Goal: Task Accomplishment & Management: Complete application form

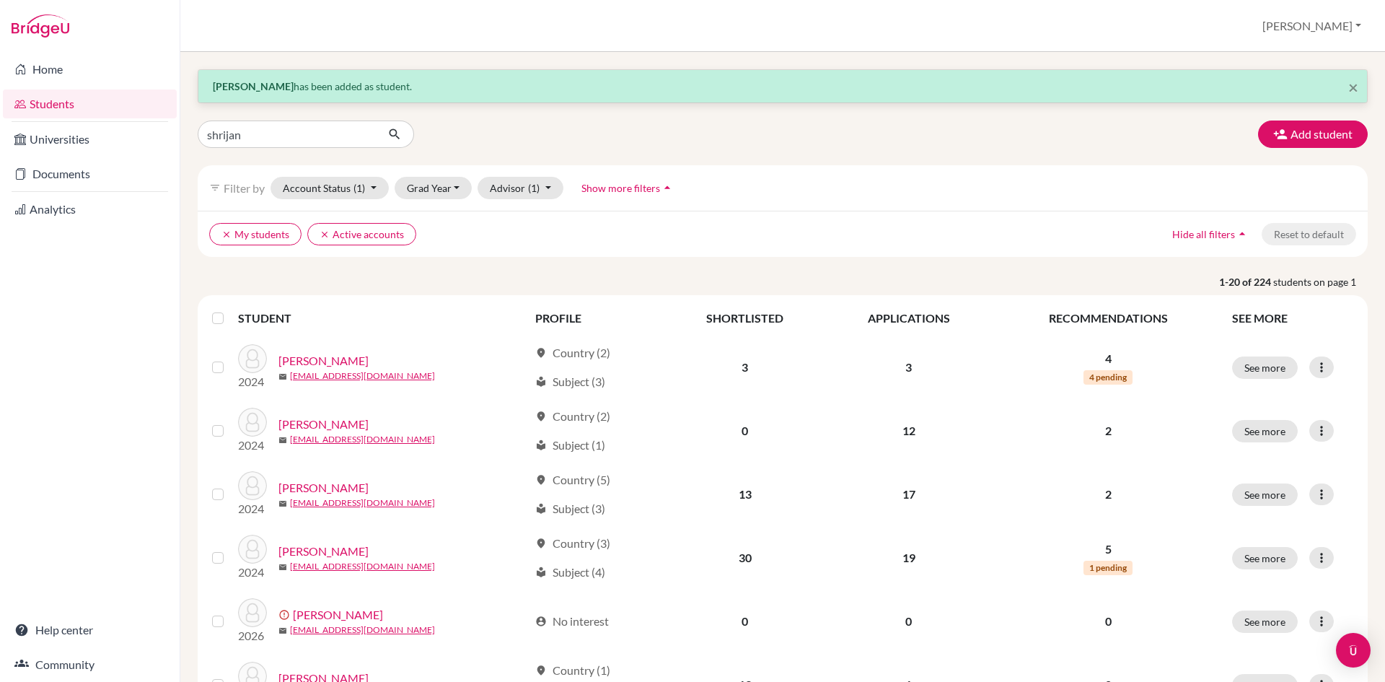
type input "shrijan"
click button "submit" at bounding box center [395, 133] width 38 height 27
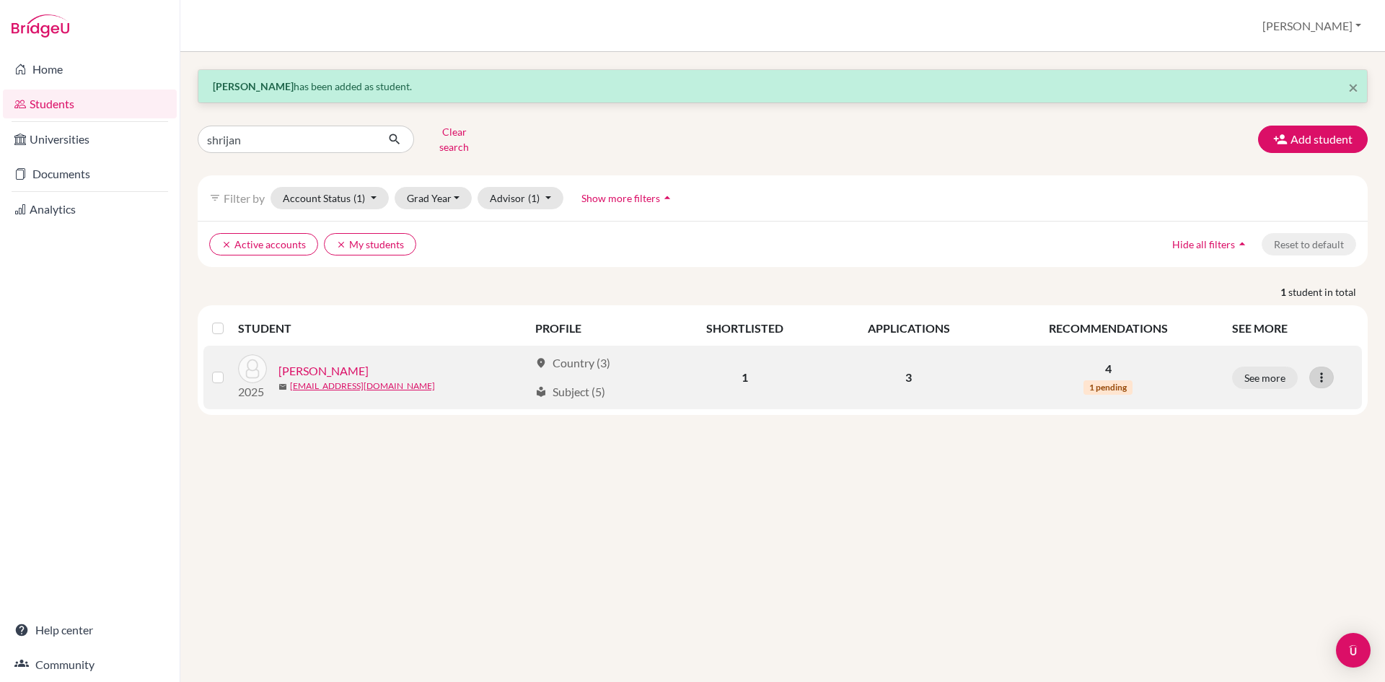
click at [1321, 370] on icon at bounding box center [1321, 377] width 14 height 14
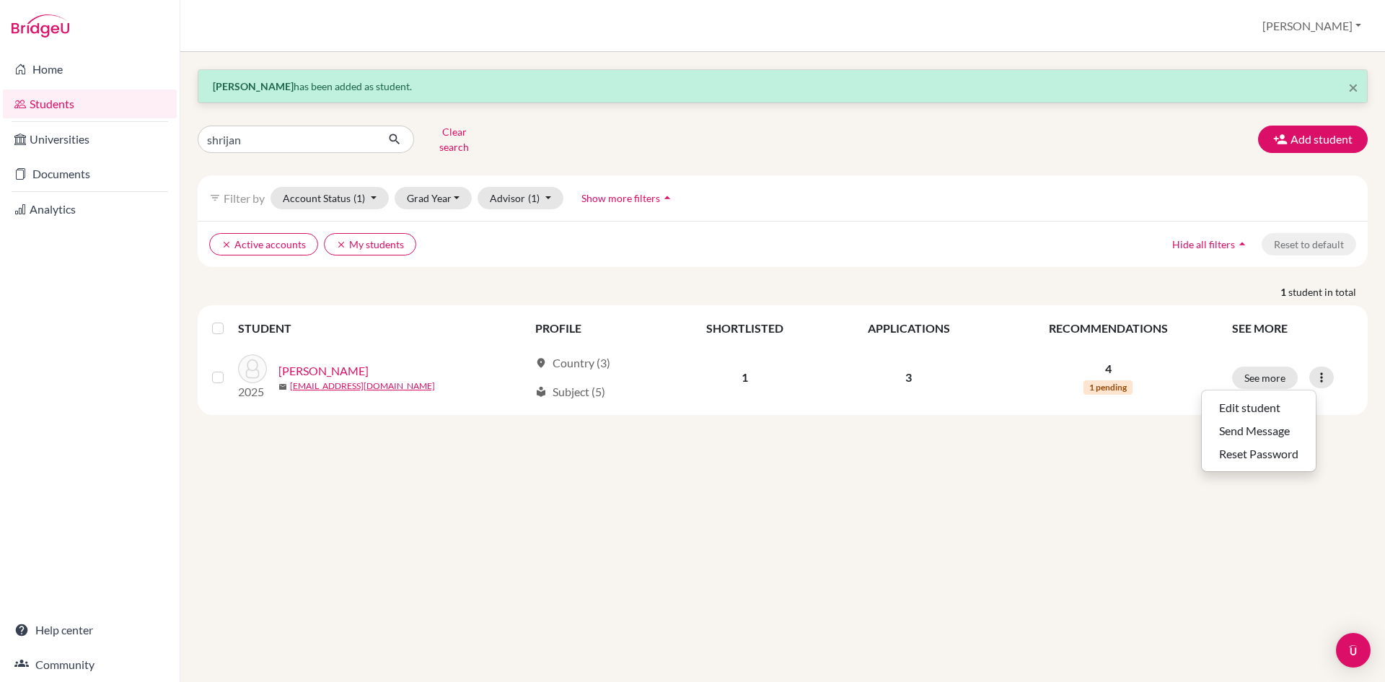
click at [1078, 520] on div "× Eujeen Tamang has been added as student. shrijan Clear search Add student fil…" at bounding box center [782, 367] width 1205 height 630
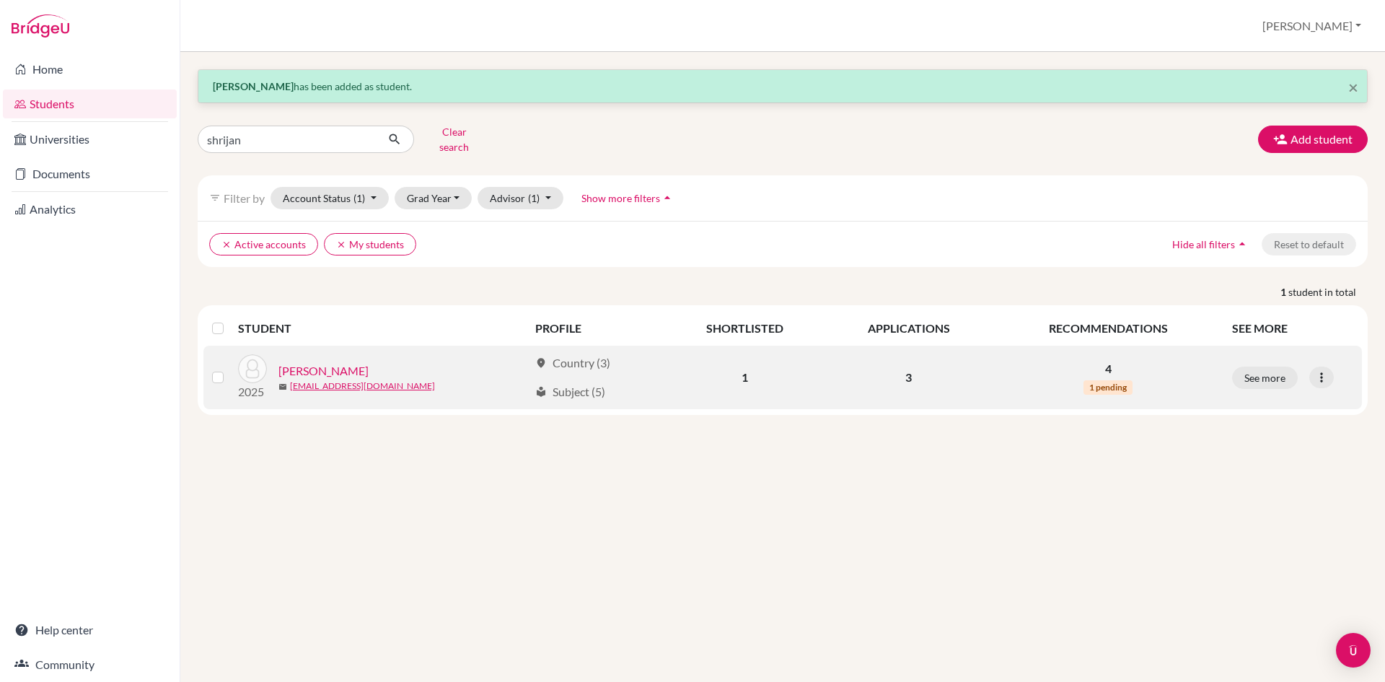
click at [307, 363] on link "[PERSON_NAME]" at bounding box center [323, 370] width 90 height 17
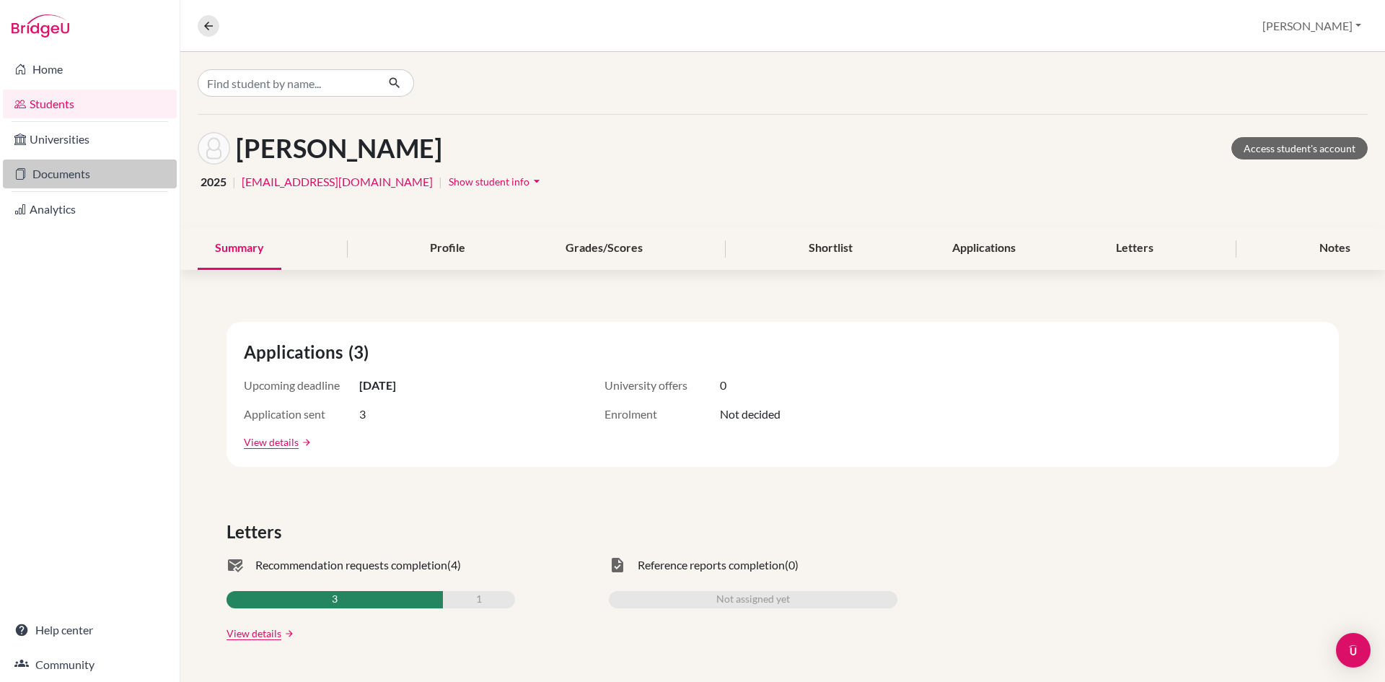
click at [73, 177] on link "Documents" at bounding box center [90, 173] width 174 height 29
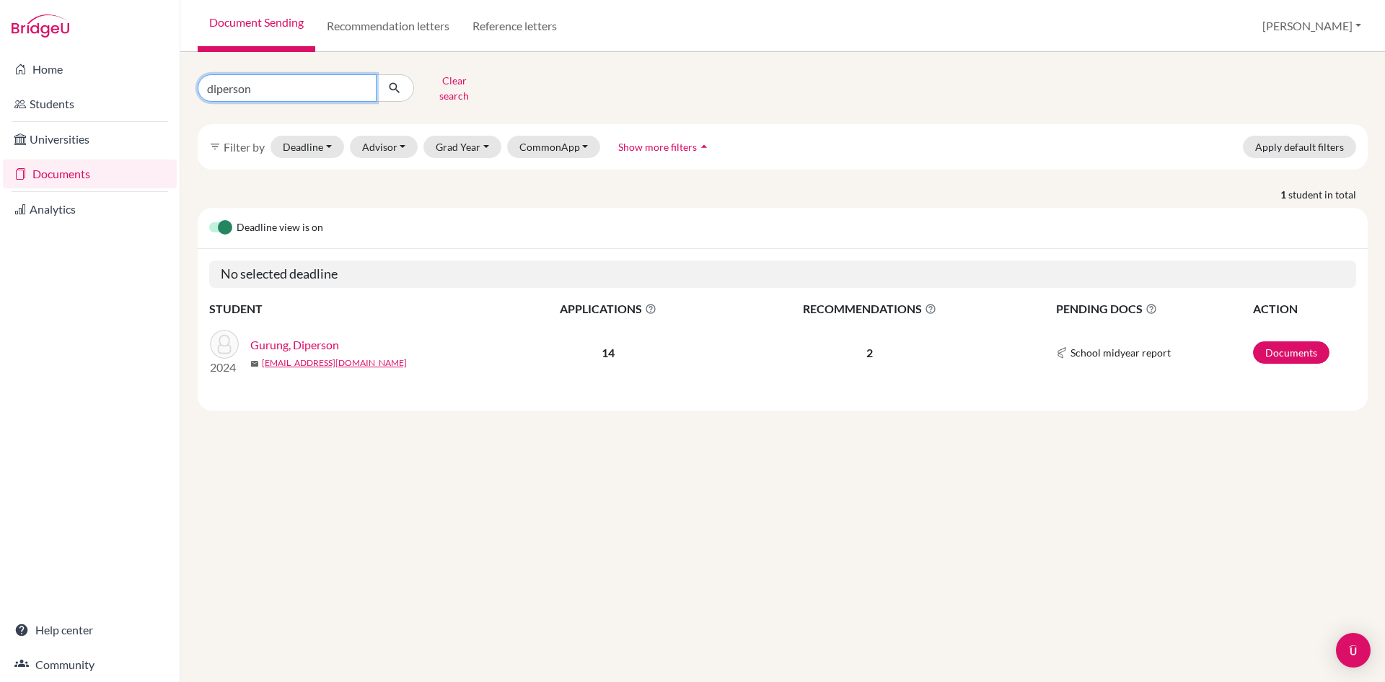
click at [252, 86] on input "diperson" at bounding box center [287, 87] width 179 height 27
drag, startPoint x: 252, startPoint y: 86, endPoint x: 145, endPoint y: 66, distance: 108.5
click at [145, 66] on div "Home Students Universities Documents Analytics Help center Community Document S…" at bounding box center [692, 341] width 1385 height 682
type input "shrijan"
click button "submit" at bounding box center [395, 87] width 38 height 27
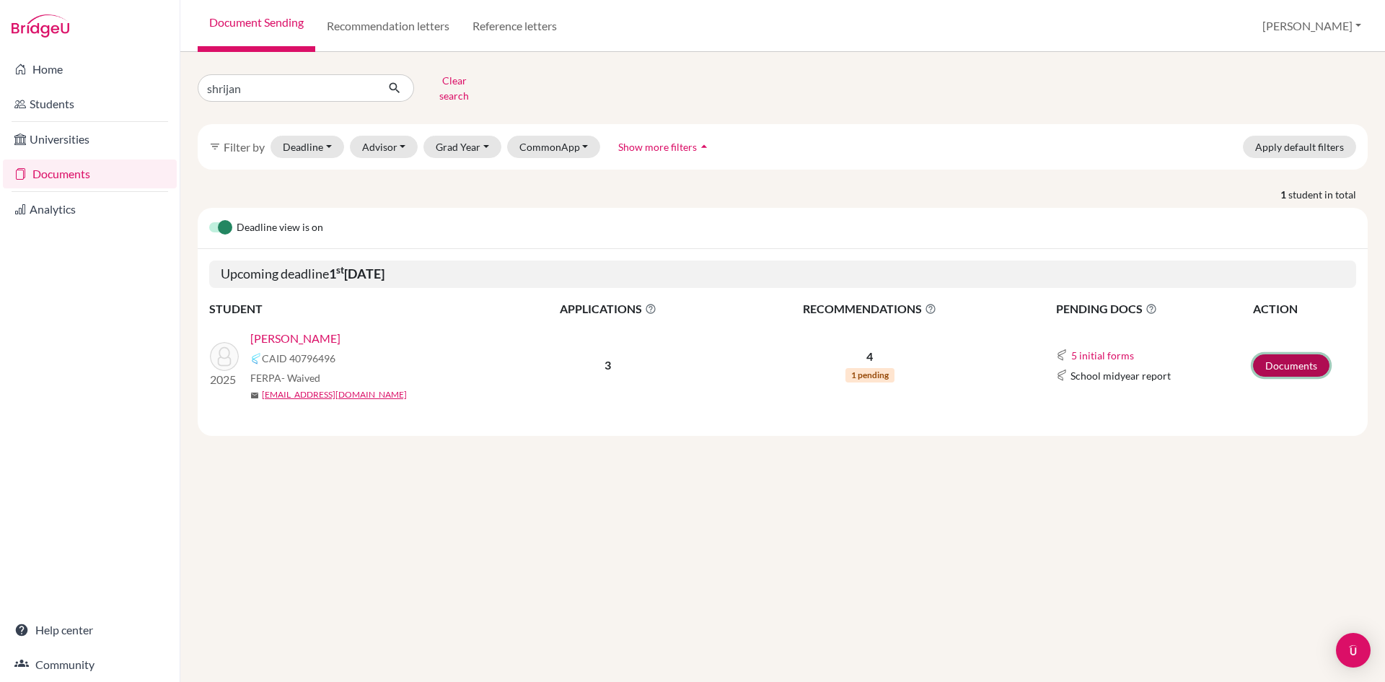
click at [1289, 354] on link "Documents" at bounding box center [1291, 365] width 76 height 22
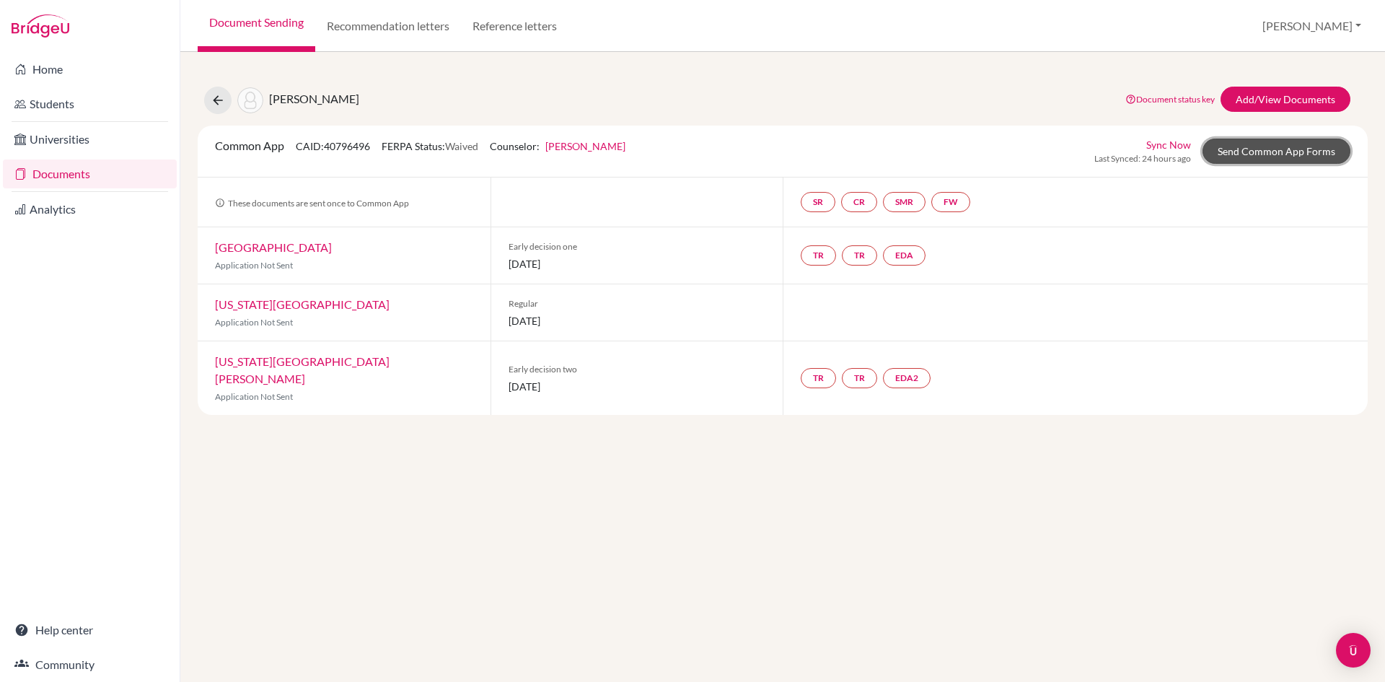
click at [1256, 149] on link "Send Common App Forms" at bounding box center [1276, 150] width 148 height 25
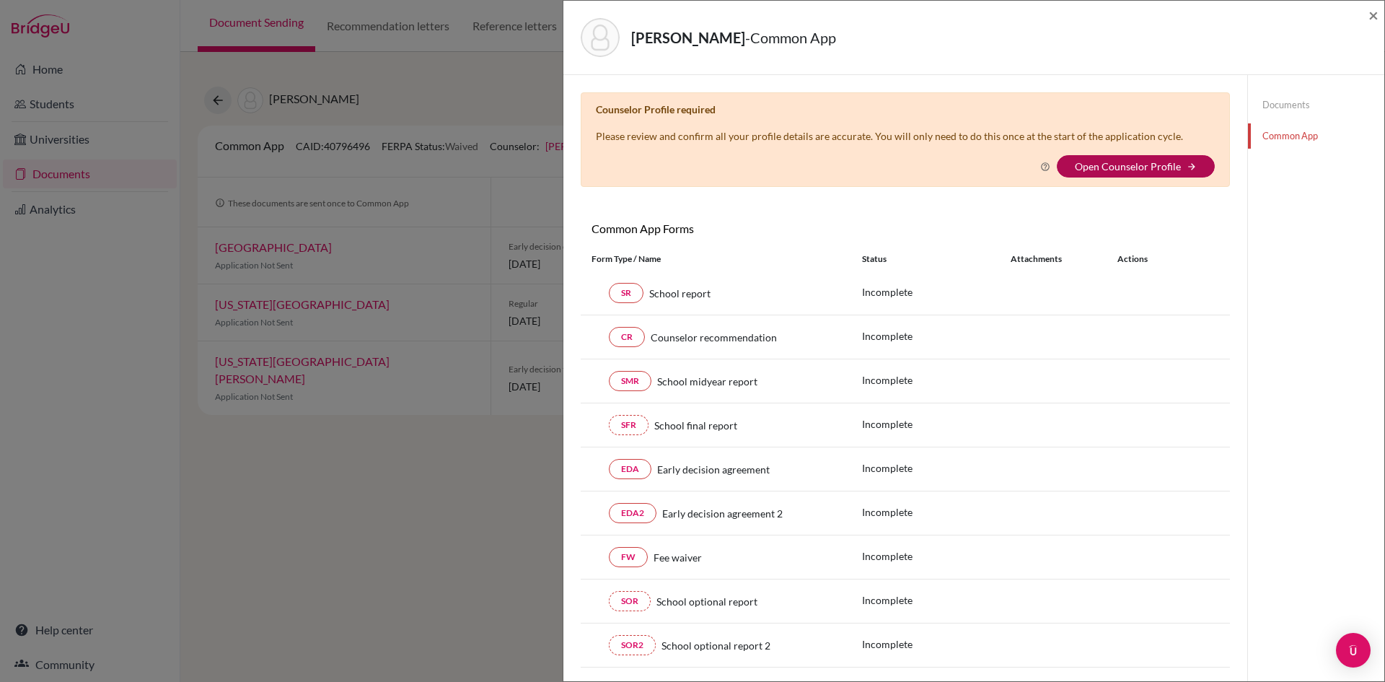
click at [1132, 161] on link "Open Counselor Profile" at bounding box center [1128, 166] width 106 height 12
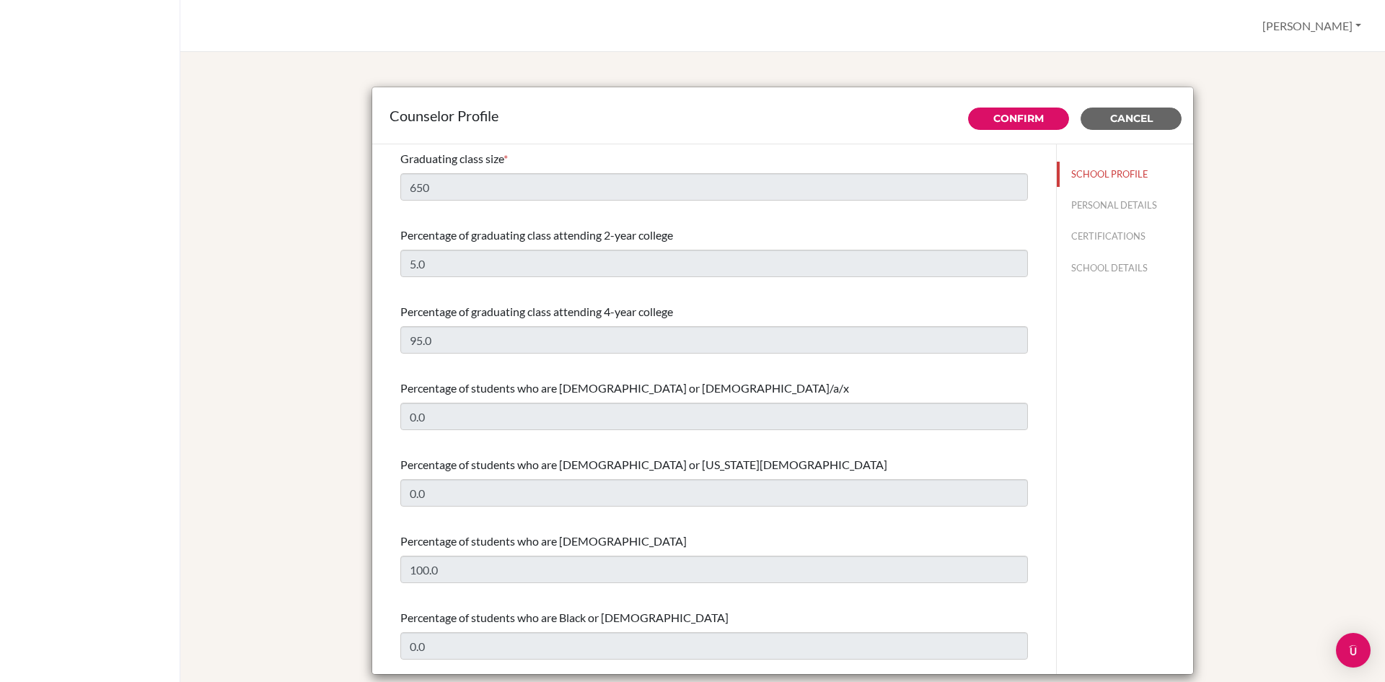
select select "0"
select select "306933"
click at [1013, 118] on link "Confirm" at bounding box center [1018, 118] width 50 height 13
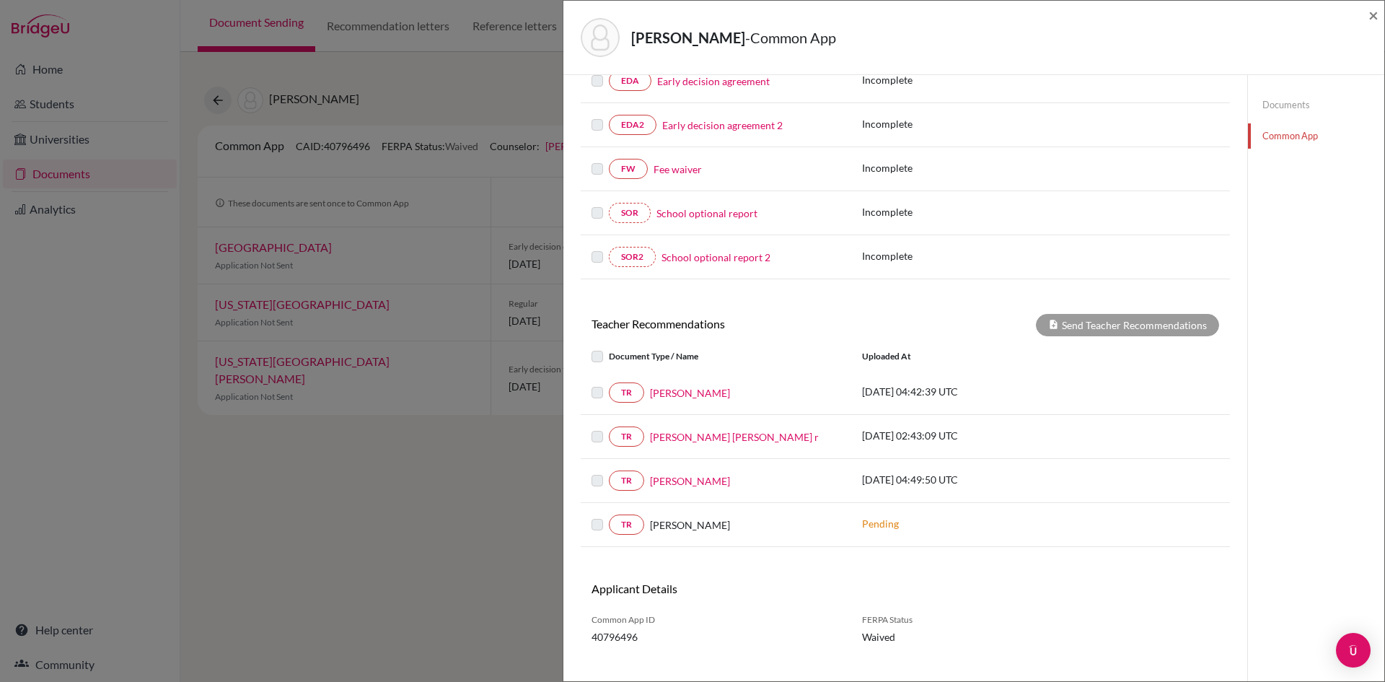
scroll to position [404, 0]
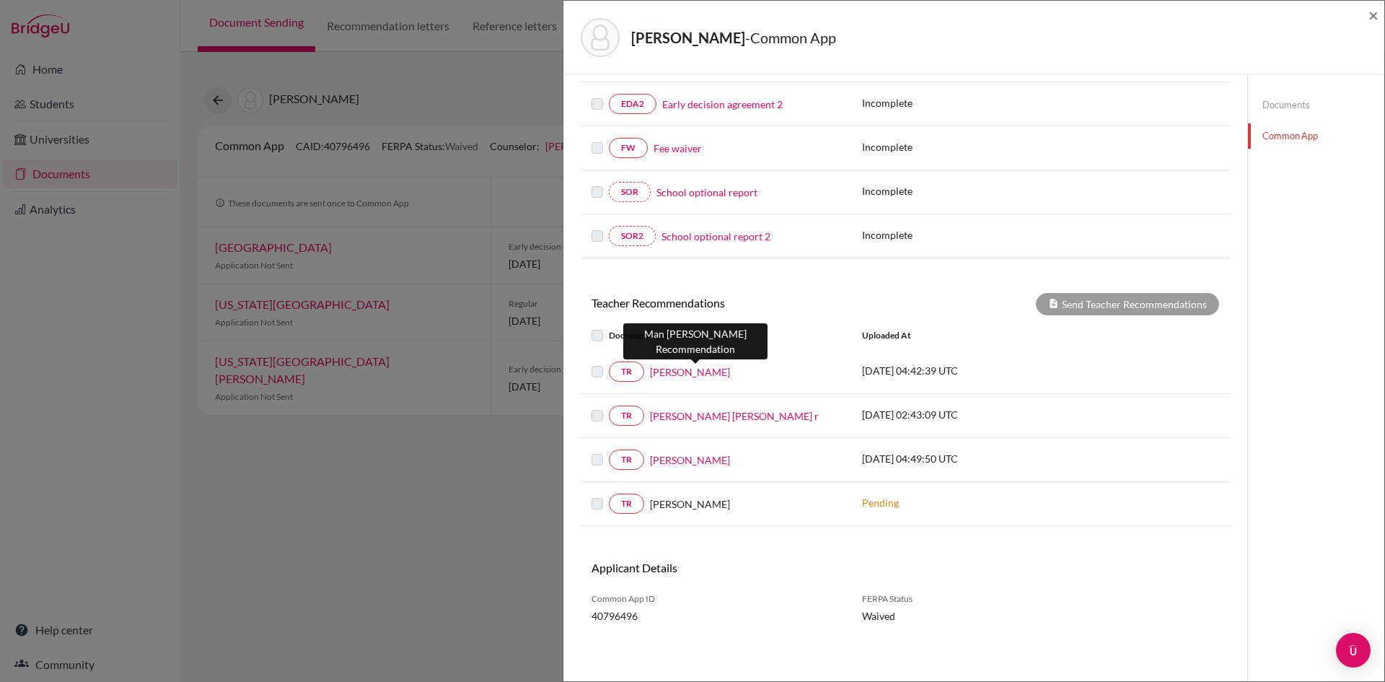
click at [704, 371] on link "[PERSON_NAME]" at bounding box center [690, 371] width 80 height 15
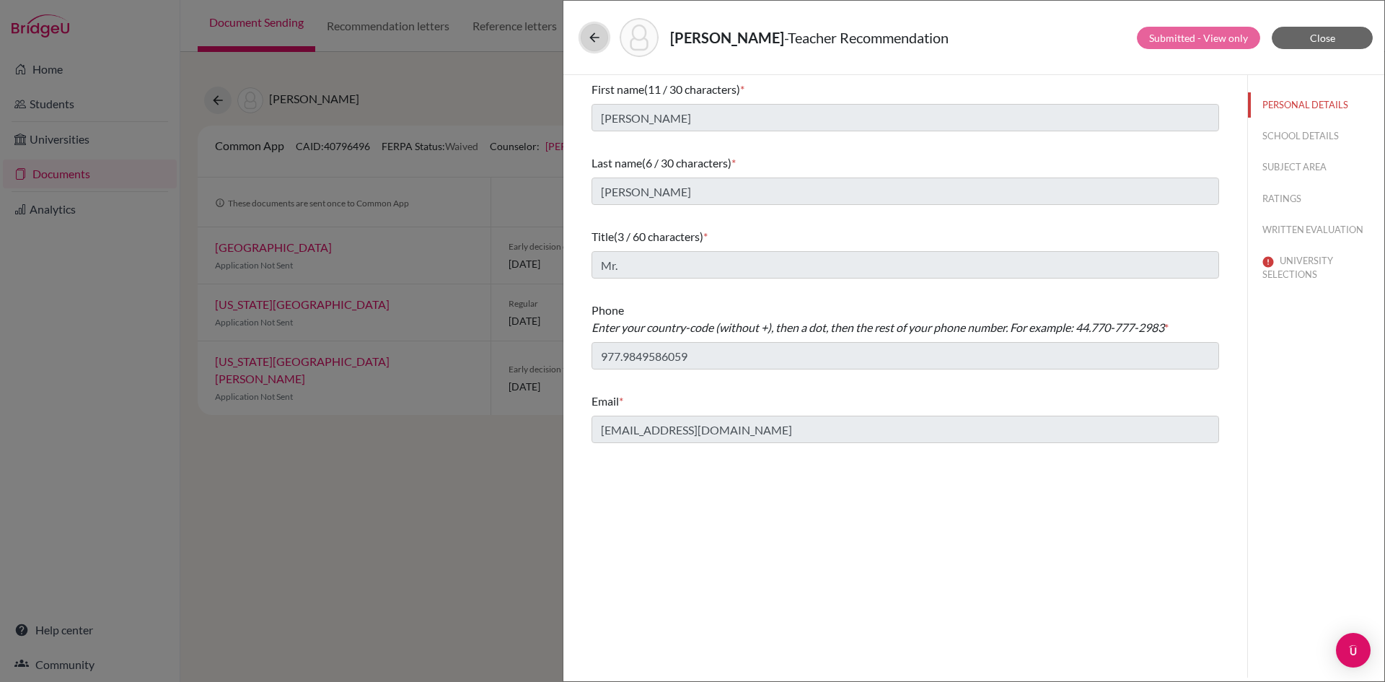
click at [594, 39] on icon at bounding box center [594, 37] width 14 height 14
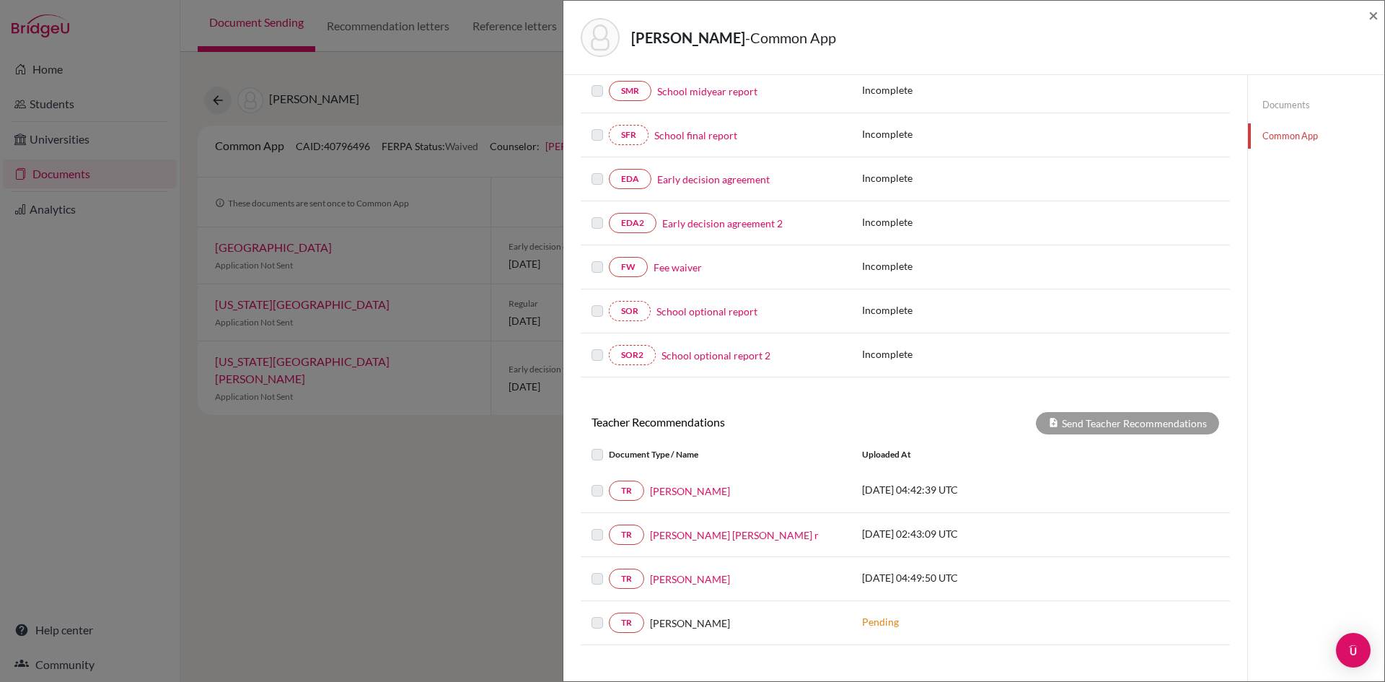
scroll to position [289, 0]
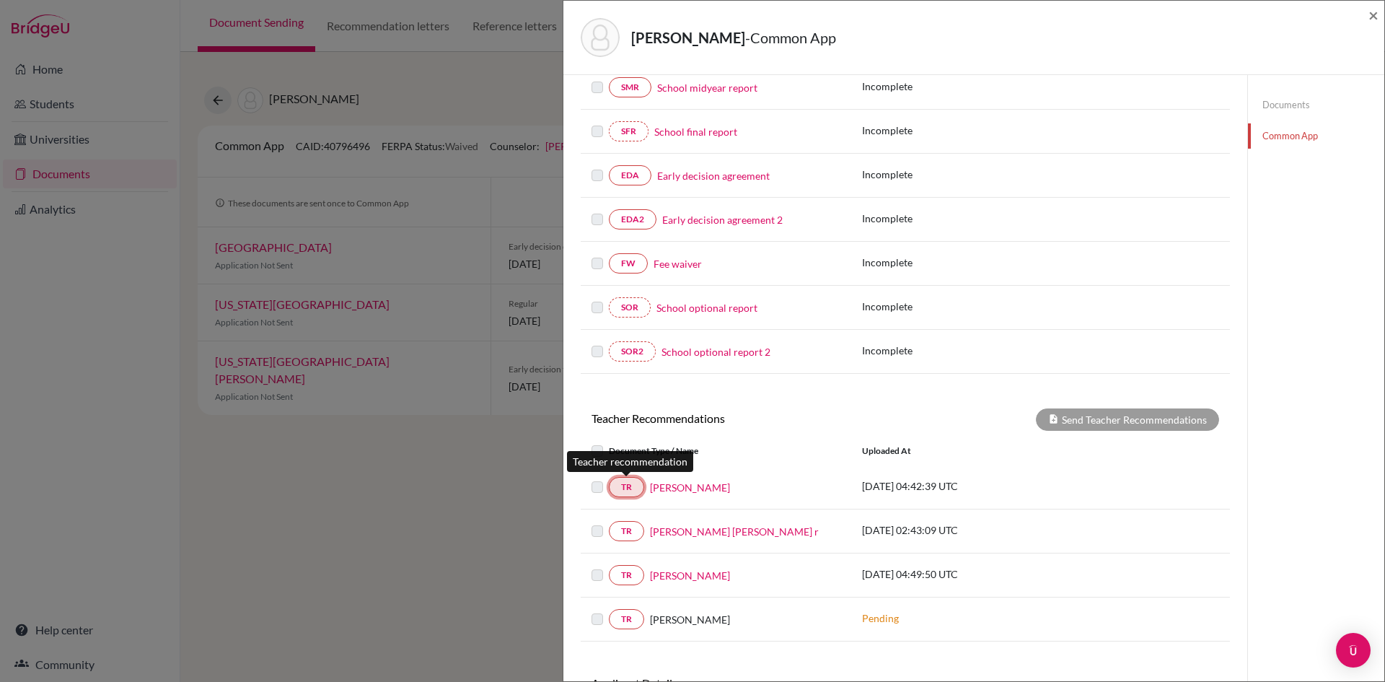
click at [629, 487] on link "TR" at bounding box center [626, 487] width 35 height 20
click at [609, 478] on label at bounding box center [609, 478] width 0 height 0
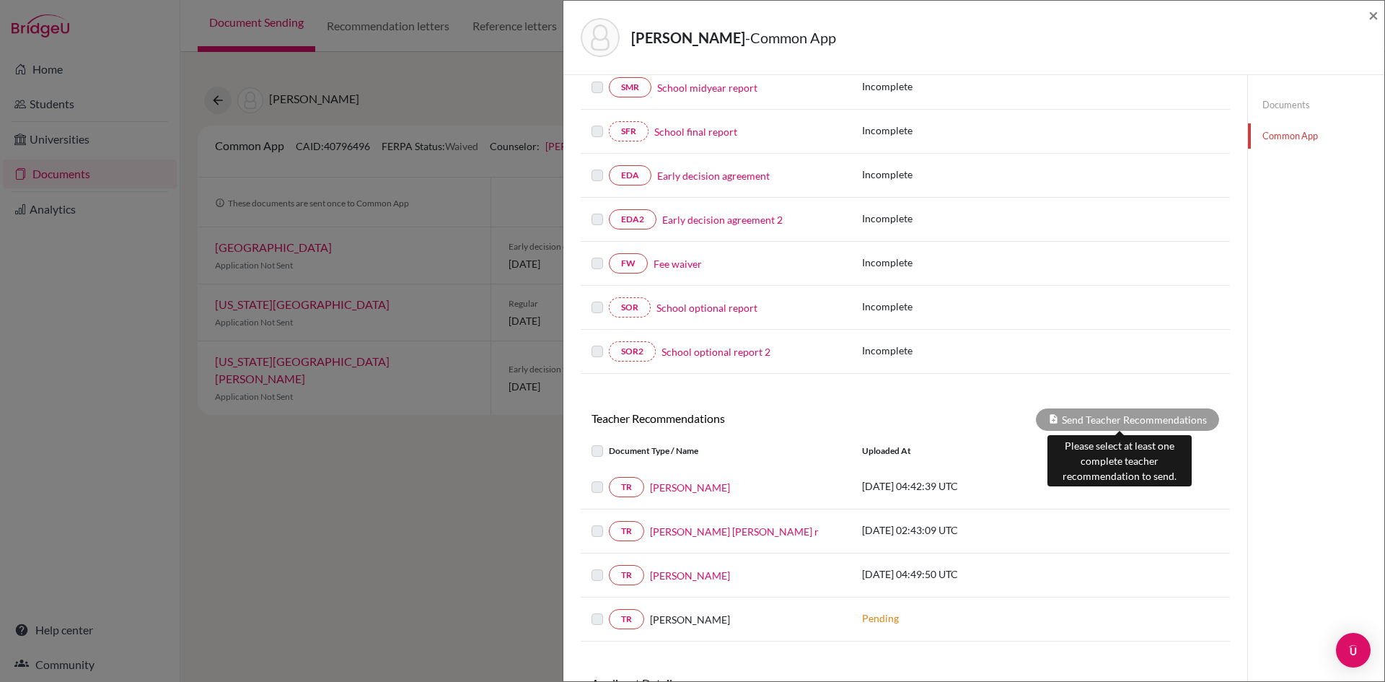
click at [1132, 418] on div "Send Teacher Recommendations" at bounding box center [1127, 419] width 183 height 22
click at [609, 478] on label at bounding box center [609, 478] width 0 height 0
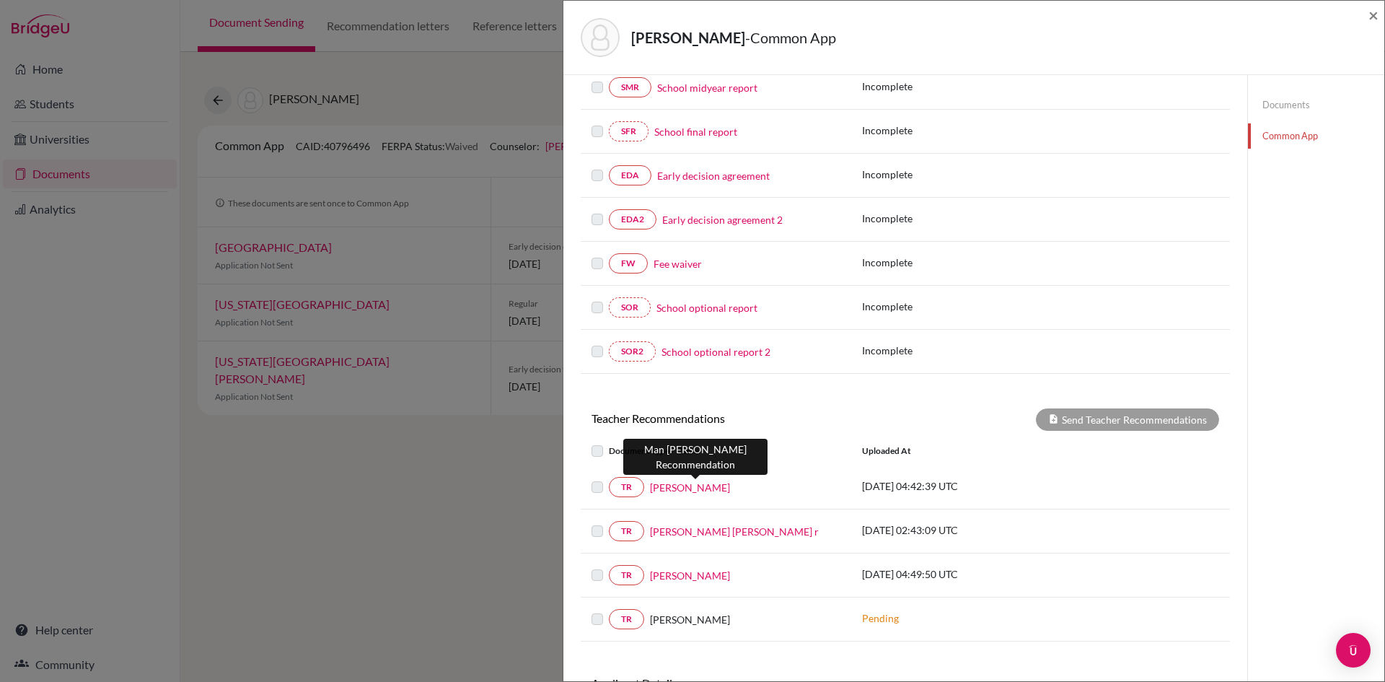
drag, startPoint x: 709, startPoint y: 488, endPoint x: 1026, endPoint y: 534, distance: 320.0
click at [1026, 534] on p "2024-11-04 02:43:09 UTC" at bounding box center [959, 529] width 195 height 15
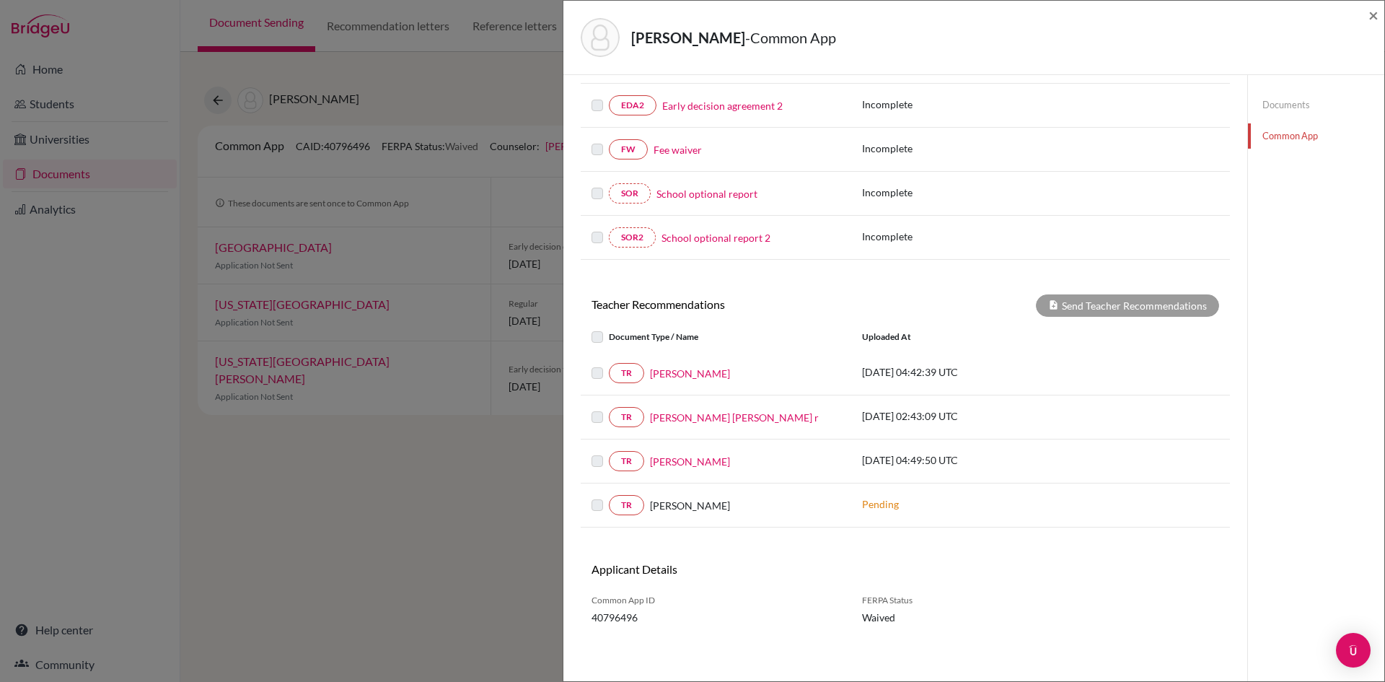
scroll to position [404, 0]
click at [1373, 18] on span "×" at bounding box center [1373, 14] width 10 height 21
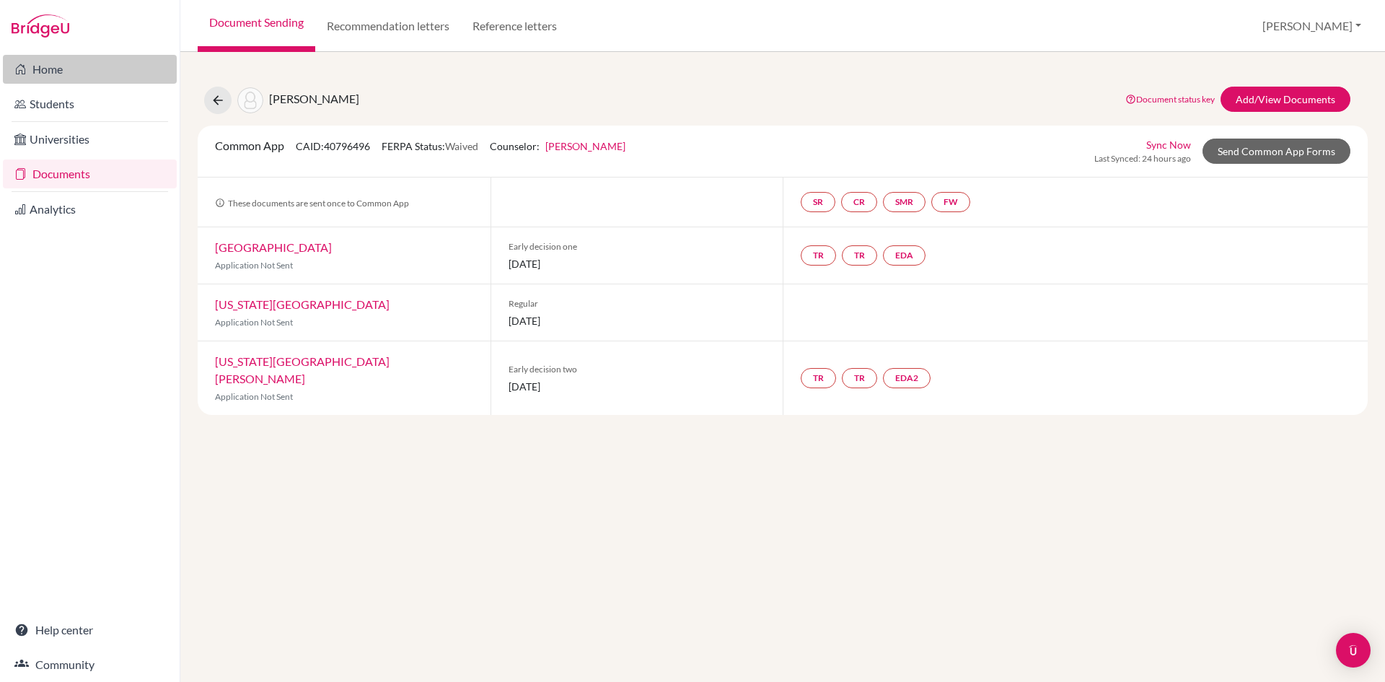
click at [67, 71] on link "Home" at bounding box center [90, 69] width 174 height 29
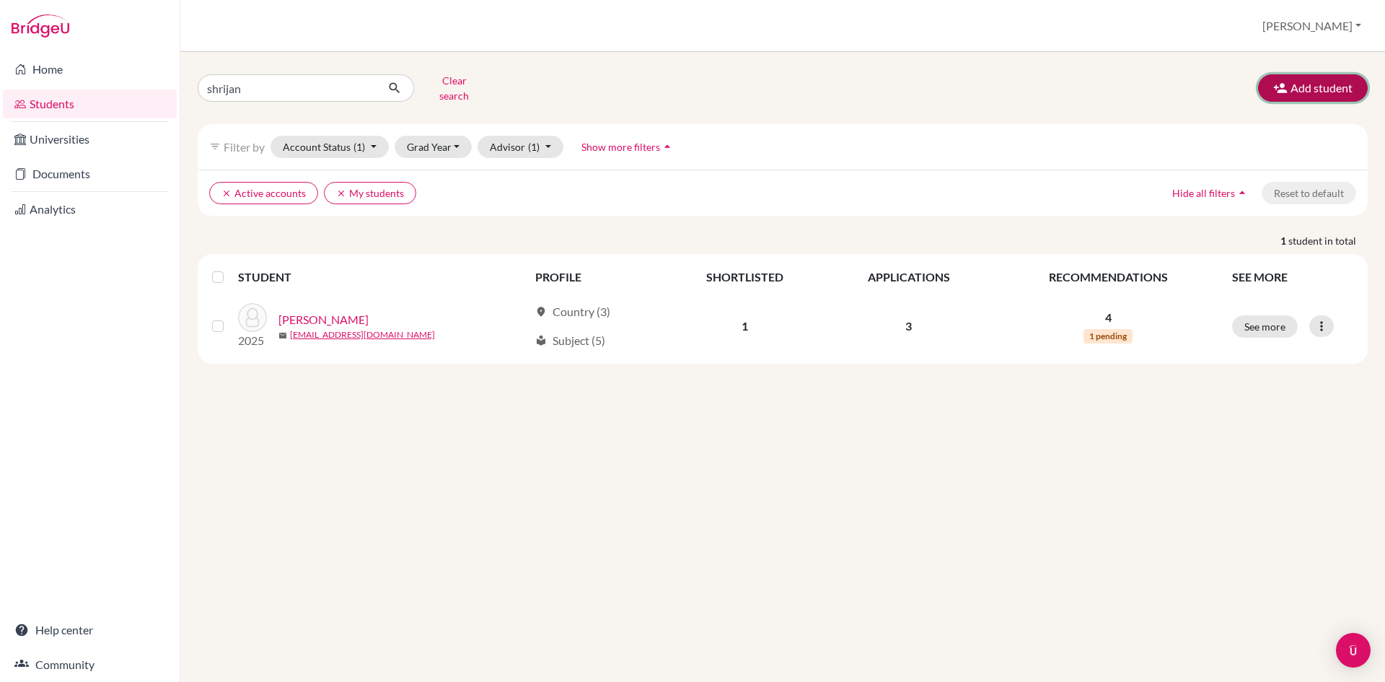
click at [1303, 82] on button "Add student" at bounding box center [1313, 87] width 110 height 27
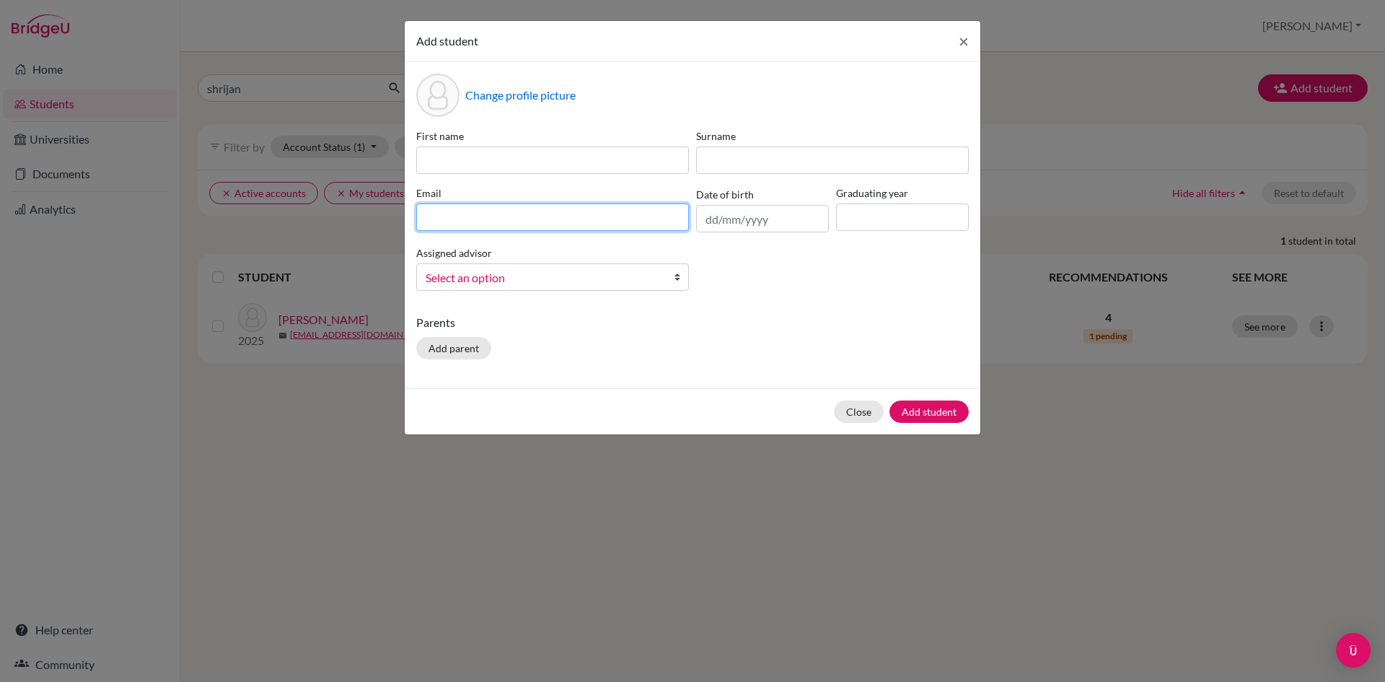
paste input "024a424@sxc.edu.np"
type input "024a424@sxc.edu.np"
click at [705, 222] on input "text" at bounding box center [762, 218] width 133 height 27
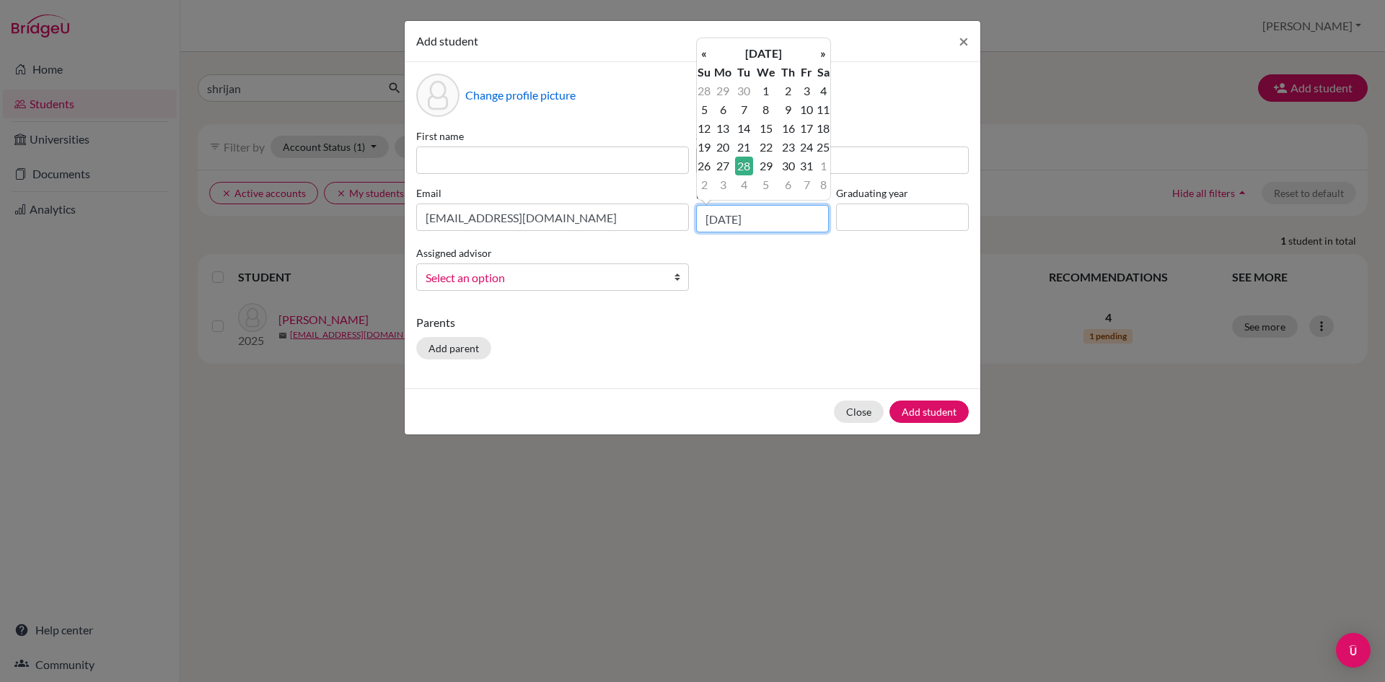
type input "28/10/2008"
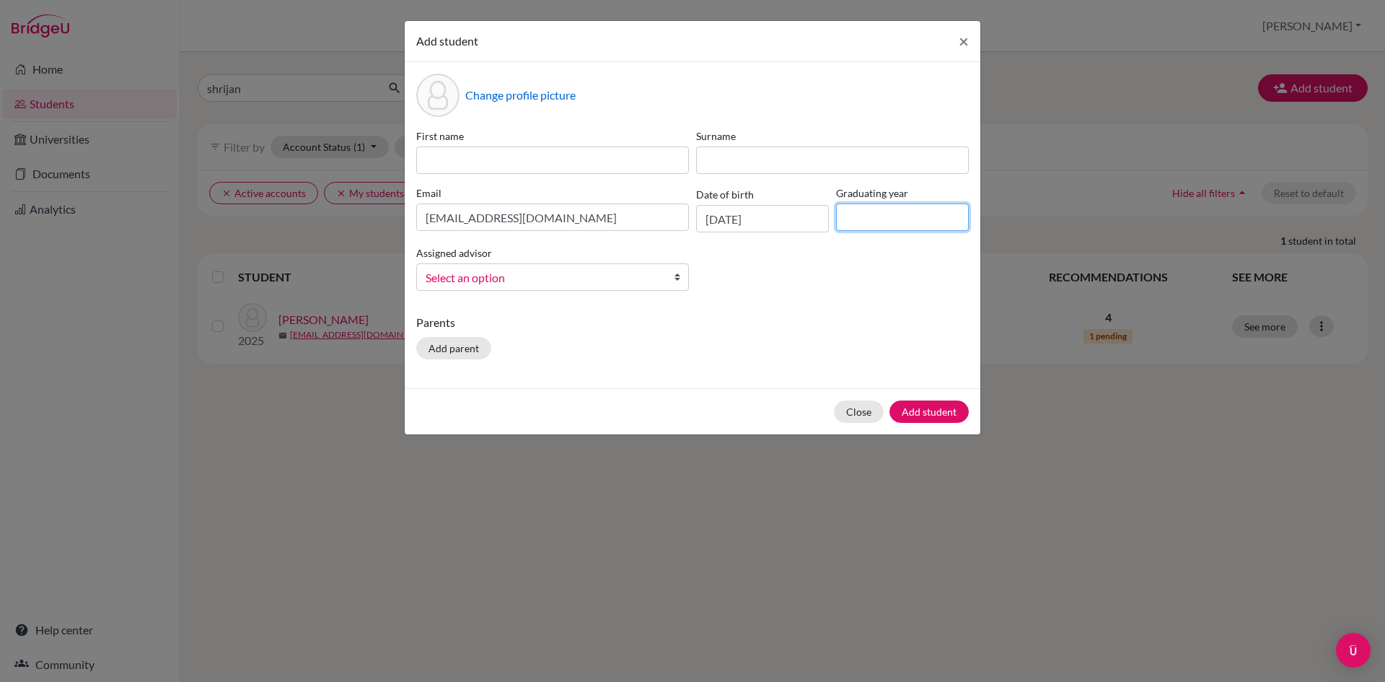
click at [873, 220] on input at bounding box center [902, 216] width 133 height 27
type input "2026"
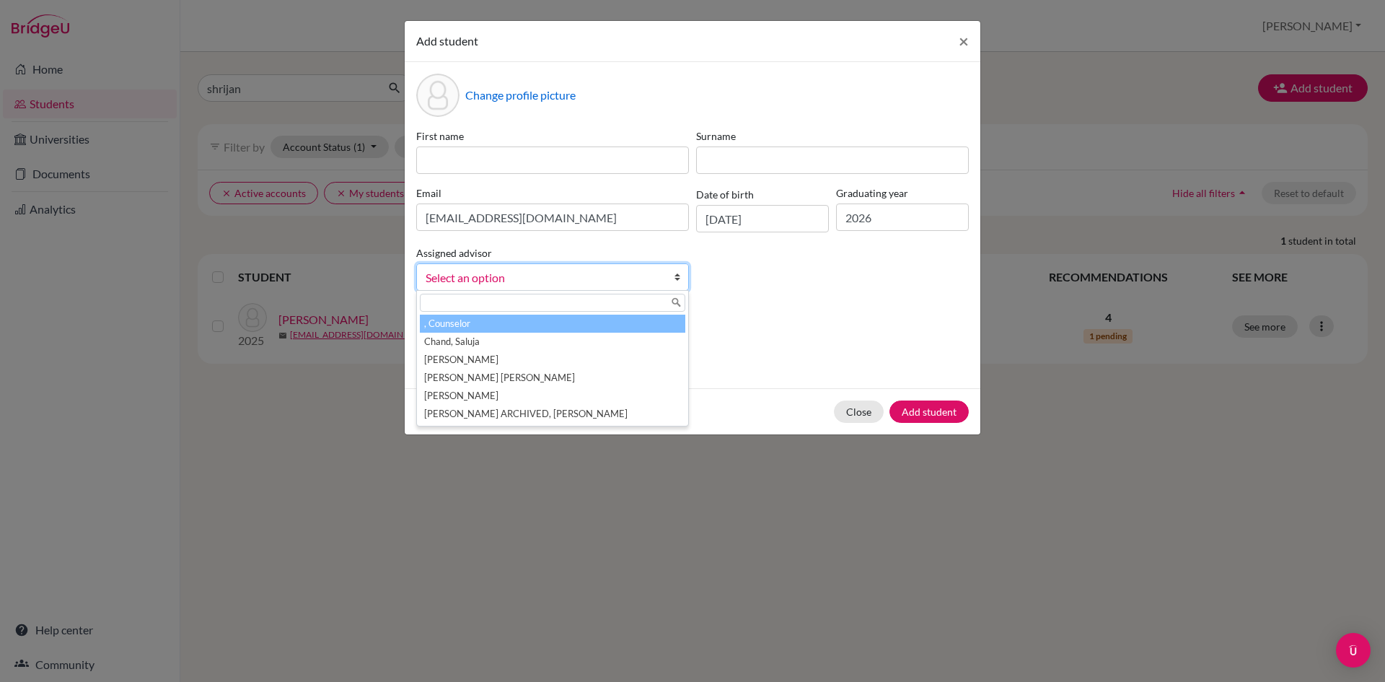
click at [516, 281] on span "Select an option" at bounding box center [543, 277] width 235 height 19
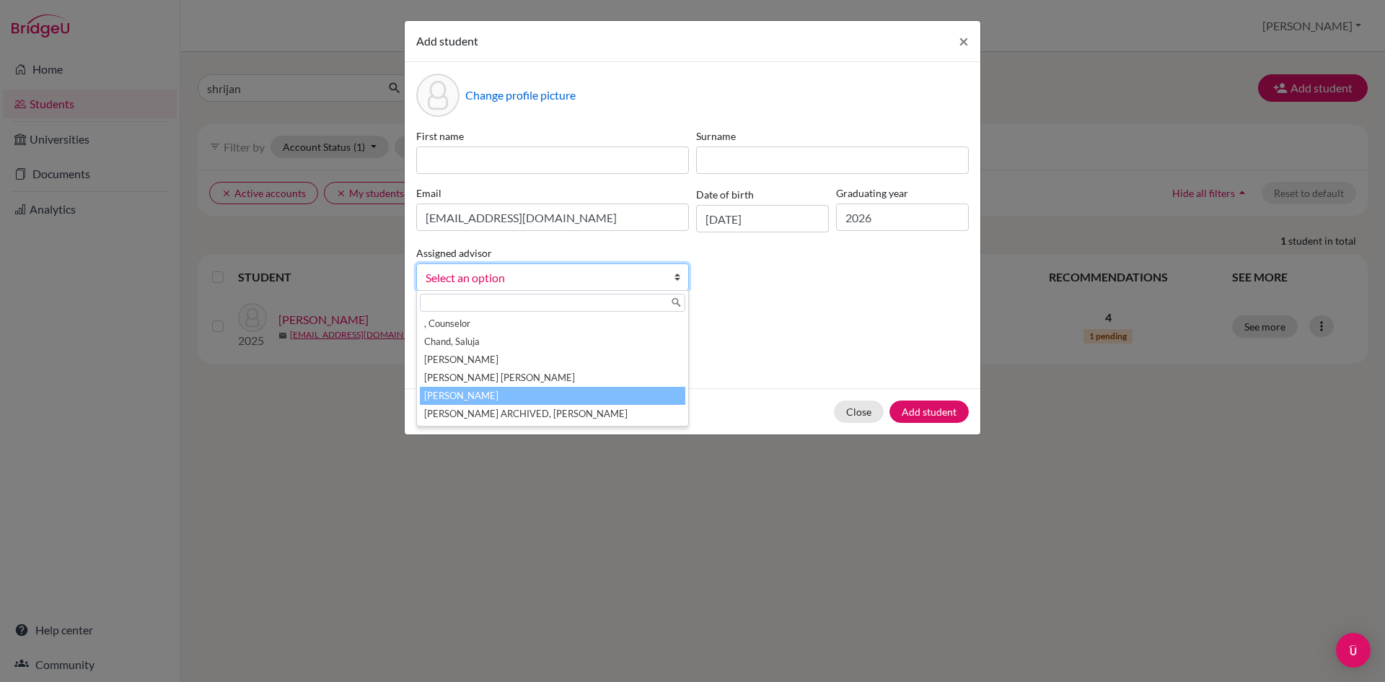
drag, startPoint x: 472, startPoint y: 395, endPoint x: 480, endPoint y: 190, distance: 205.0
click at [472, 389] on li "Neupane, Sushma" at bounding box center [552, 396] width 265 height 18
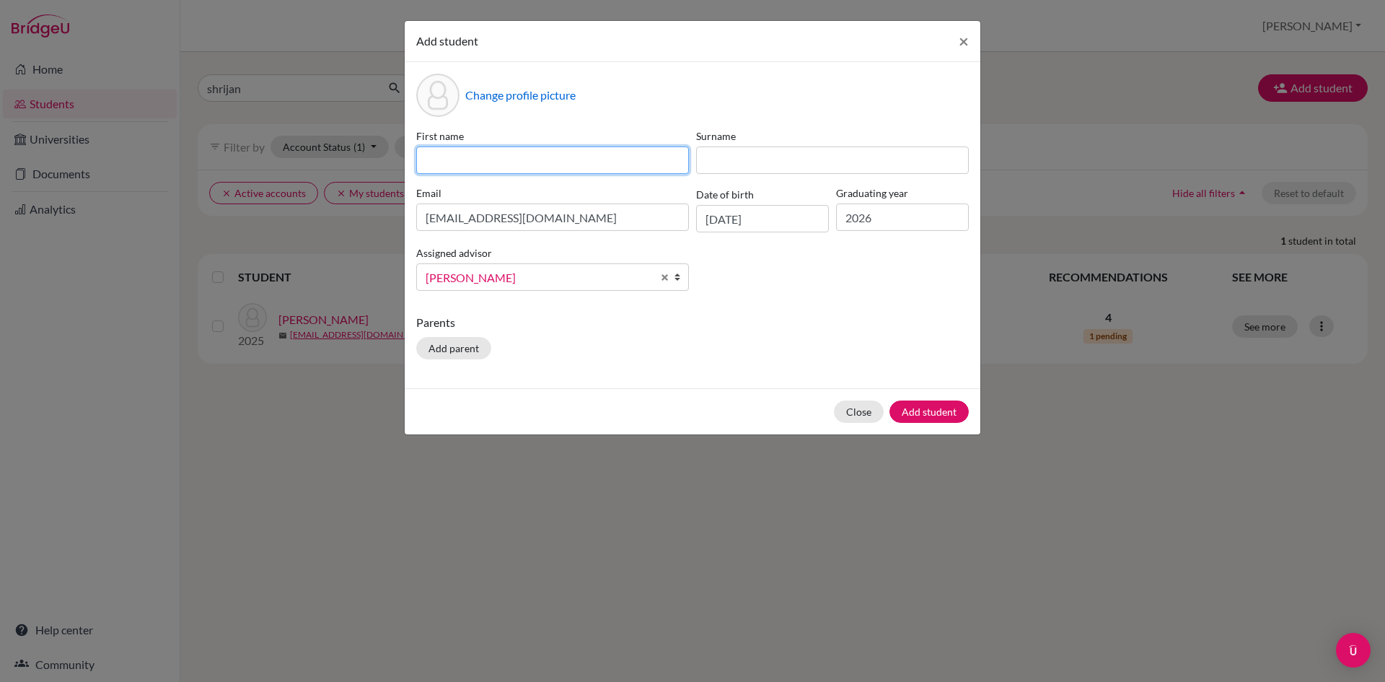
click at [501, 167] on input at bounding box center [552, 159] width 273 height 27
type input "n"
type input "Nandan"
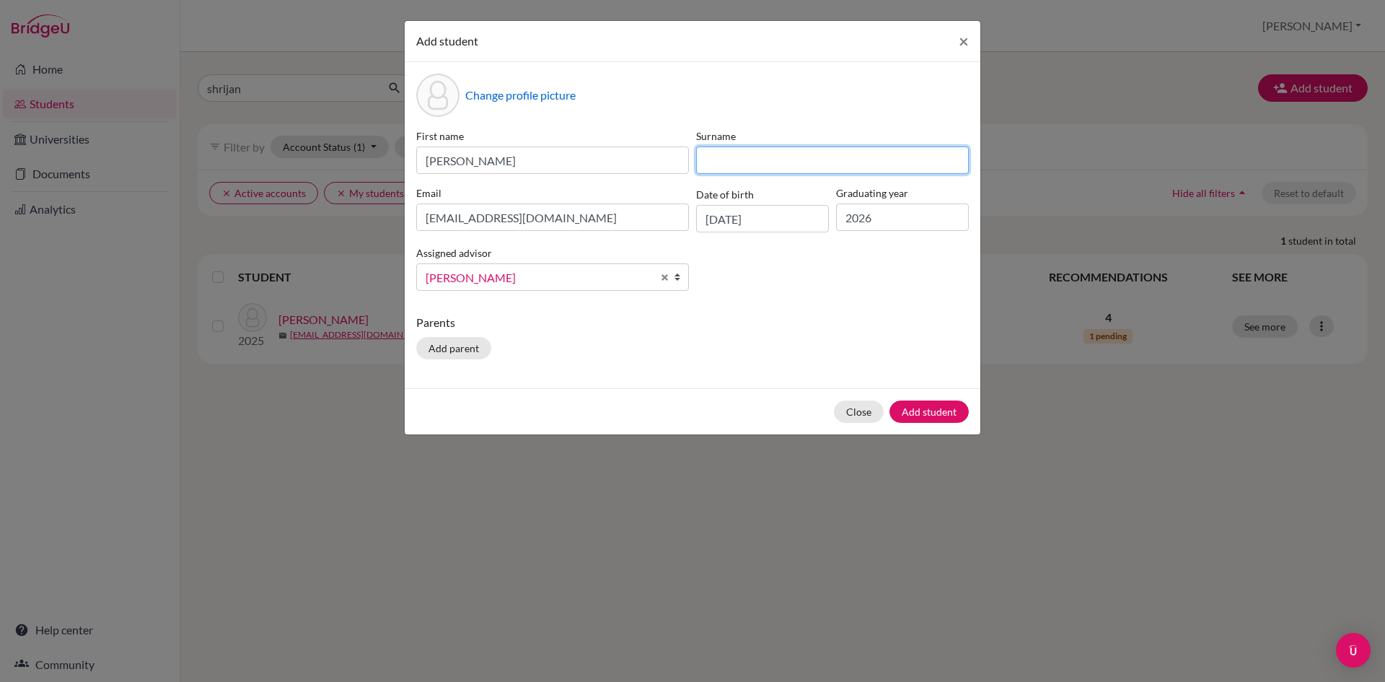
click at [767, 158] on input at bounding box center [832, 159] width 273 height 27
type input "Sunuwar"
click at [928, 411] on button "Add student" at bounding box center [928, 411] width 79 height 22
